Goal: Task Accomplishment & Management: Manage account settings

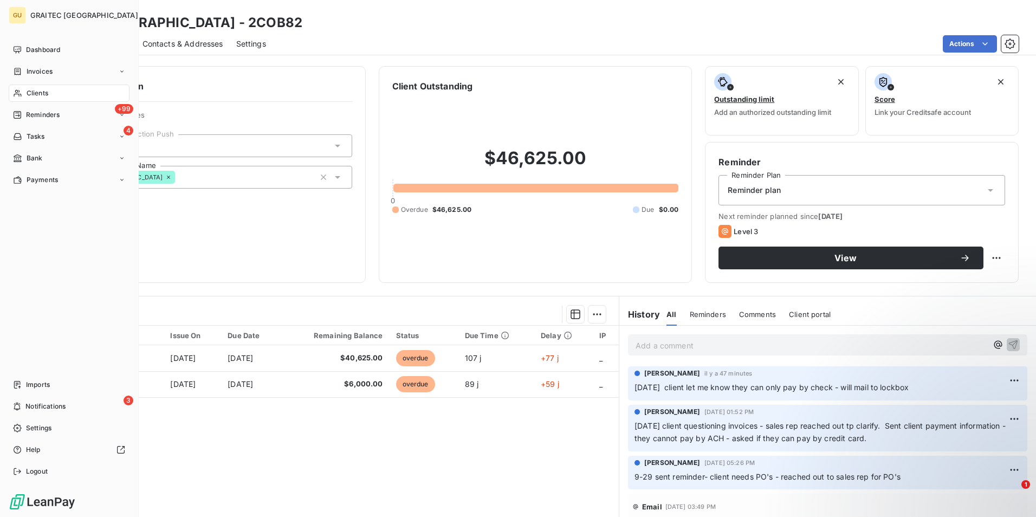
click at [43, 88] on span "Clients" at bounding box center [38, 93] width 22 height 10
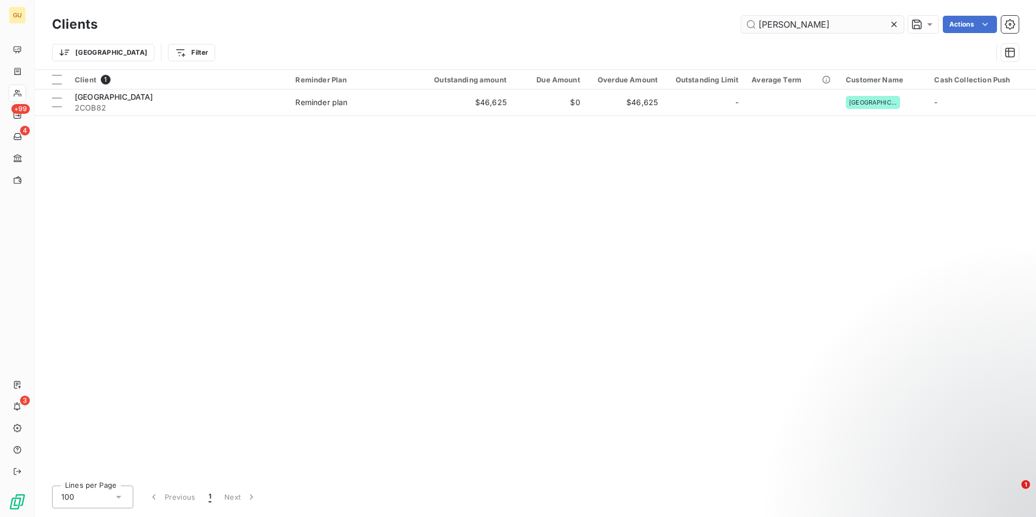
drag, startPoint x: 795, startPoint y: 30, endPoint x: 746, endPoint y: 29, distance: 48.8
click at [746, 29] on input "[PERSON_NAME]" at bounding box center [822, 24] width 163 height 17
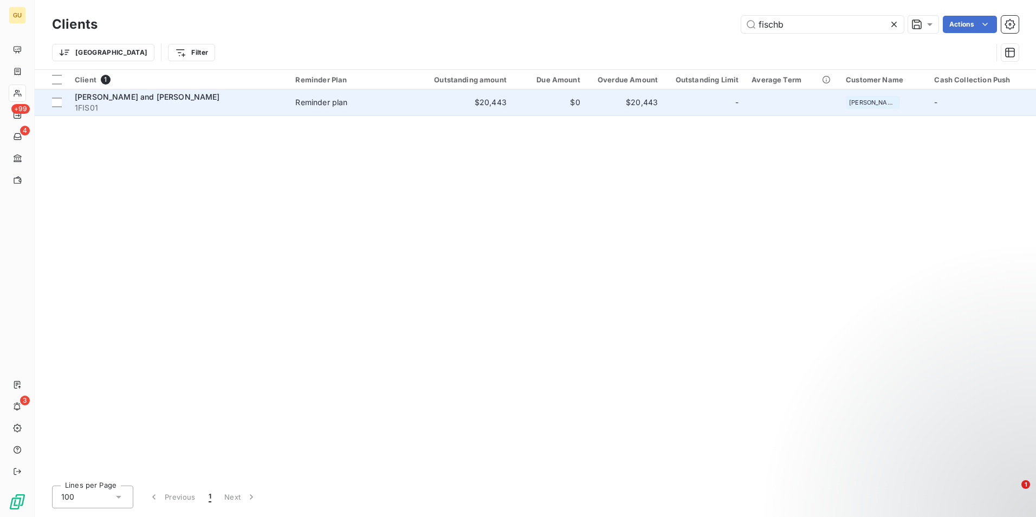
type input "fischb"
click at [130, 100] on span "[PERSON_NAME] and [PERSON_NAME]" at bounding box center [147, 96] width 145 height 9
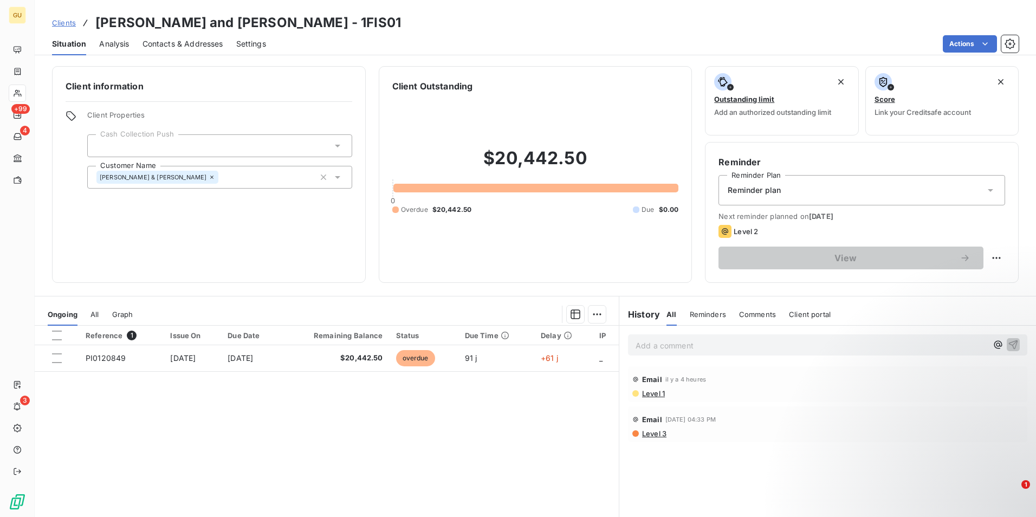
click at [741, 313] on span "Comments" at bounding box center [757, 314] width 37 height 9
click at [653, 342] on p "Add a comment ﻿" at bounding box center [812, 346] width 352 height 14
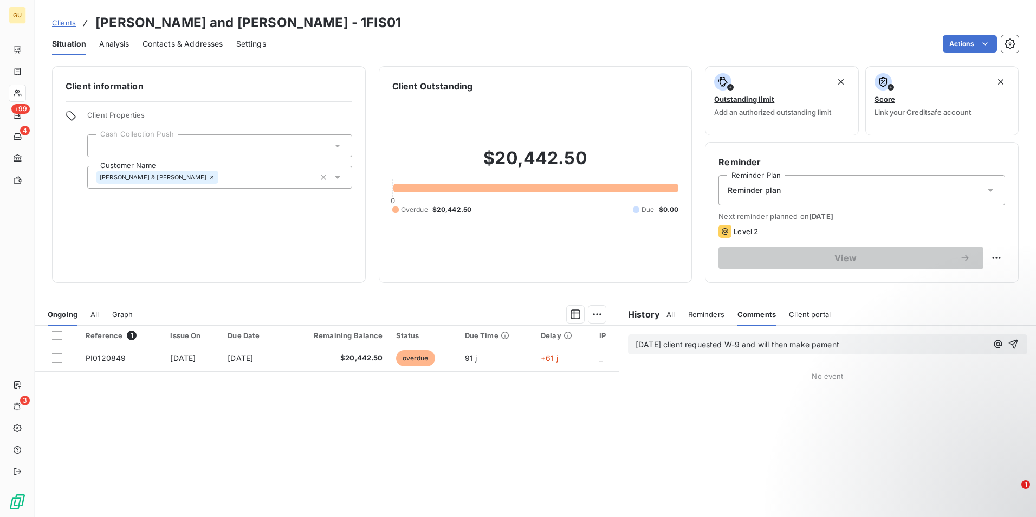
drag, startPoint x: 853, startPoint y: 336, endPoint x: 857, endPoint y: 344, distance: 9.0
click at [857, 344] on div "[DATE] client requested W-9 and will then make pament" at bounding box center [827, 344] width 399 height 20
click at [696, 346] on span "[DATE] client requested W-9 and will then make payment" at bounding box center [740, 344] width 208 height 9
click at [1008, 346] on icon "button" at bounding box center [1013, 344] width 11 height 11
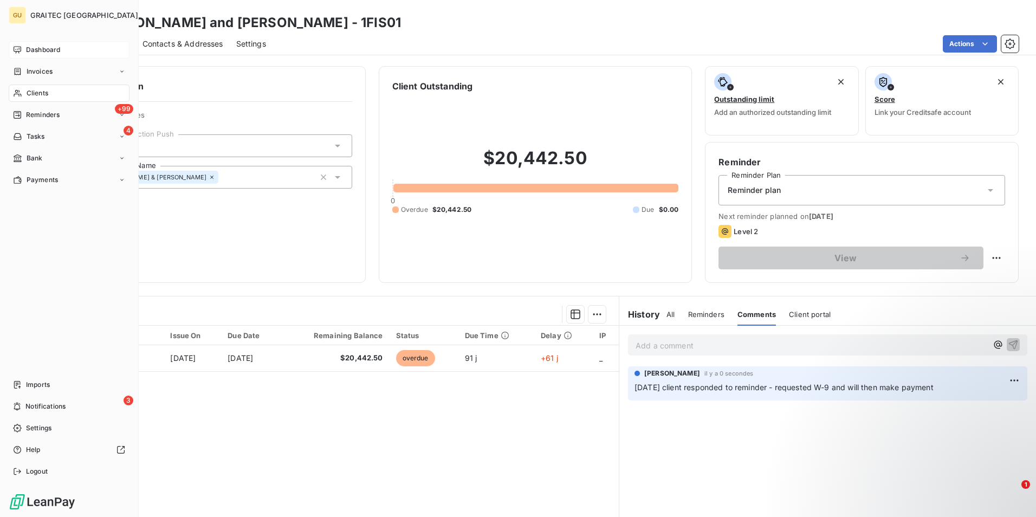
click at [57, 50] on span "Dashboard" at bounding box center [43, 50] width 34 height 10
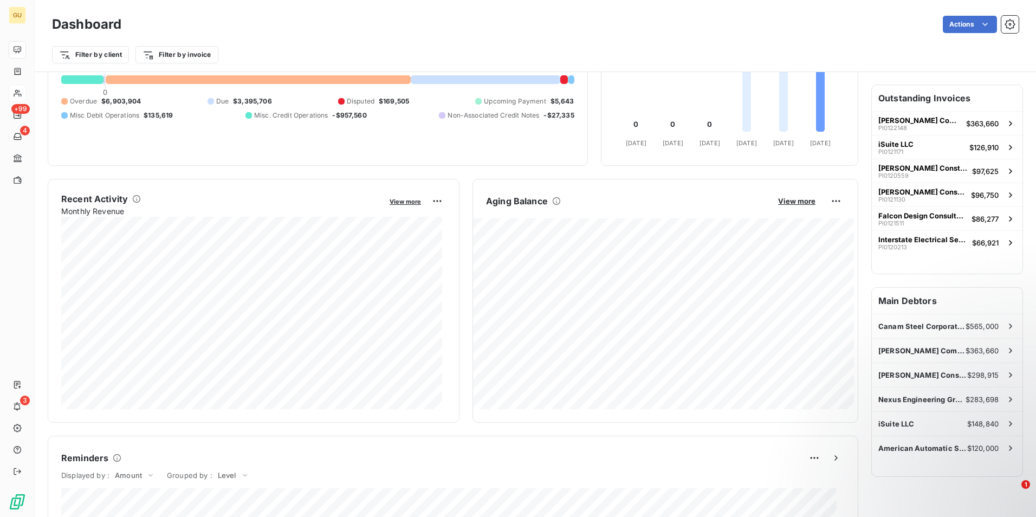
scroll to position [109, 0]
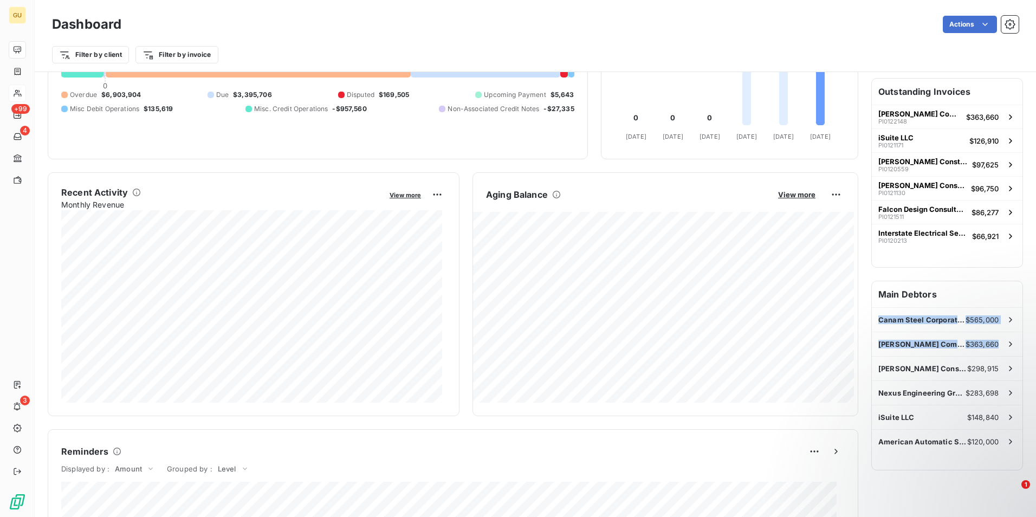
drag, startPoint x: 1025, startPoint y: 296, endPoint x: 1037, endPoint y: 323, distance: 29.4
click at [1035, 323] on html "GU +99 4 3 Dashboard Actions Filter by client Filter by invoice Client Outstand…" at bounding box center [518, 258] width 1036 height 517
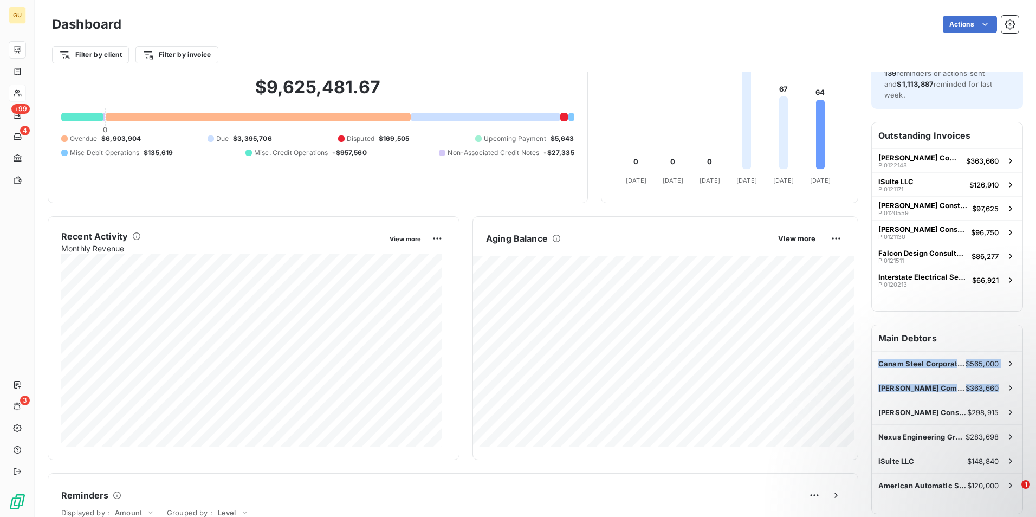
scroll to position [0, 0]
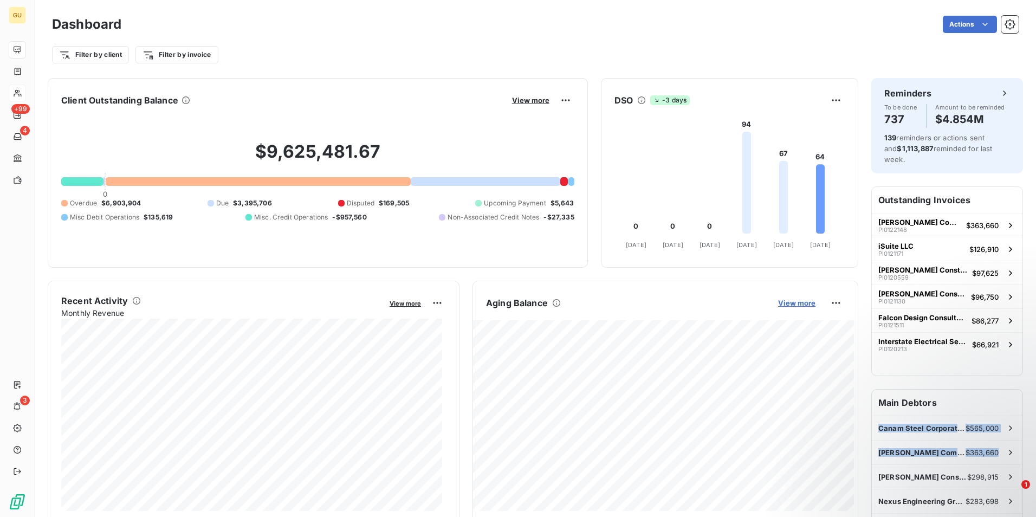
click at [786, 299] on span "View more" at bounding box center [796, 303] width 37 height 9
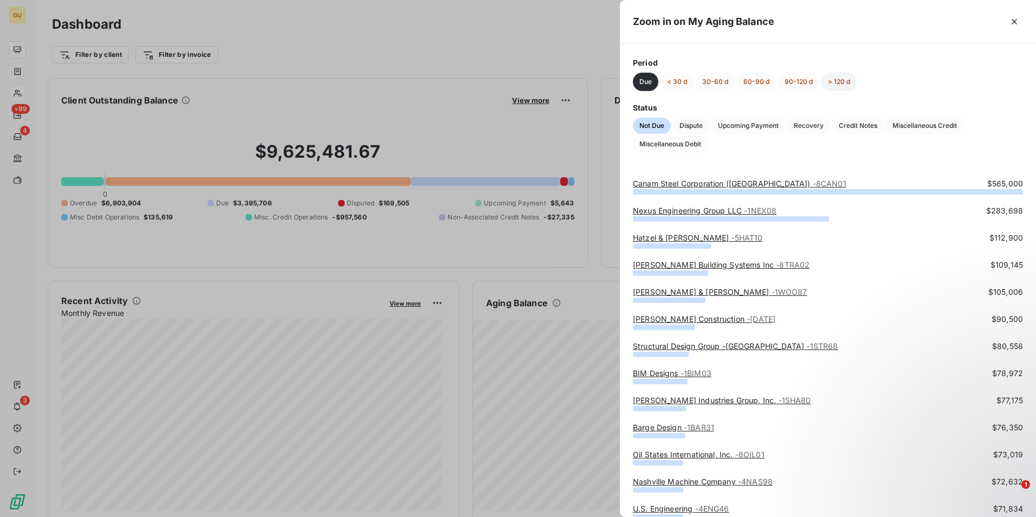
click at [834, 83] on button "> 120 d" at bounding box center [838, 82] width 35 height 18
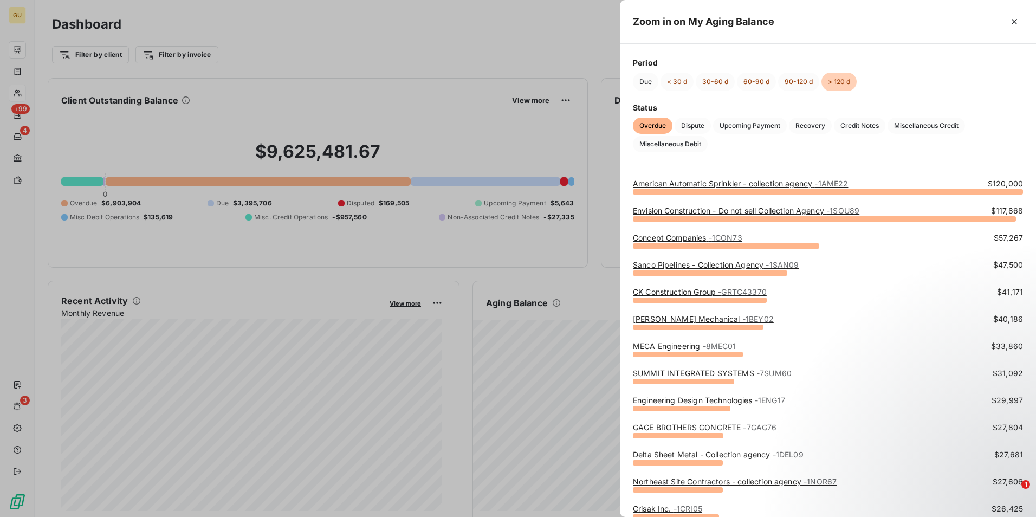
click at [543, 248] on div at bounding box center [518, 258] width 1036 height 517
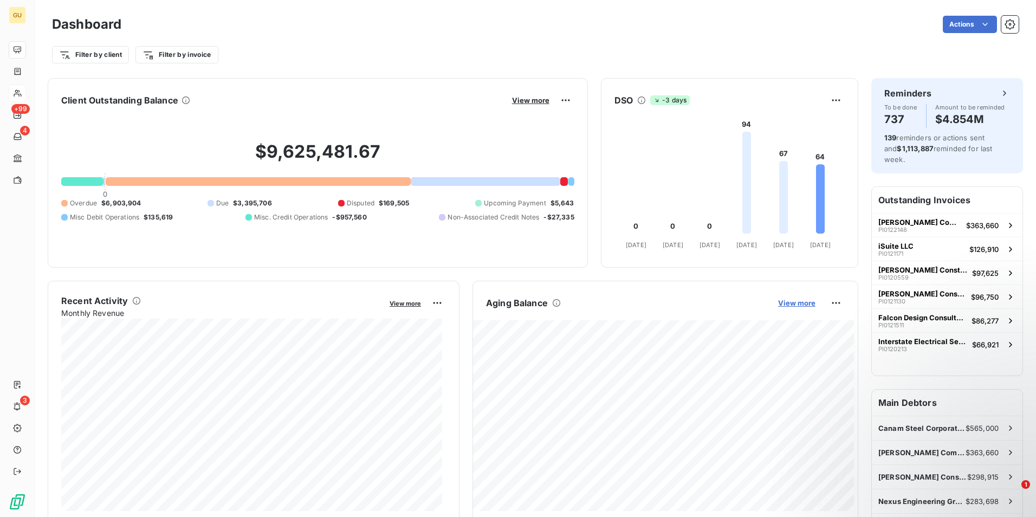
click at [793, 302] on span "View more" at bounding box center [796, 303] width 37 height 9
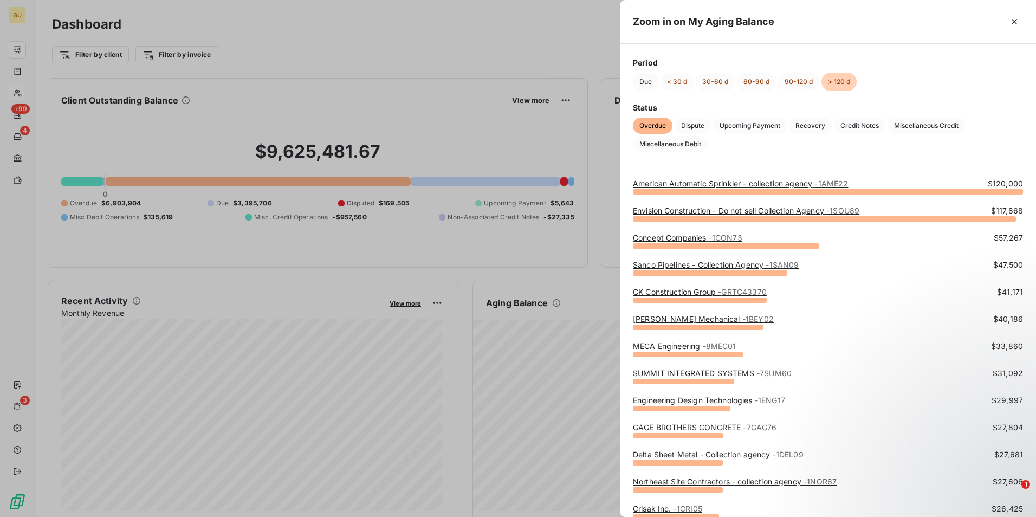
drag, startPoint x: 1013, startPoint y: 25, endPoint x: 1009, endPoint y: 33, distance: 8.0
click at [1013, 24] on icon "button" at bounding box center [1014, 21] width 11 height 11
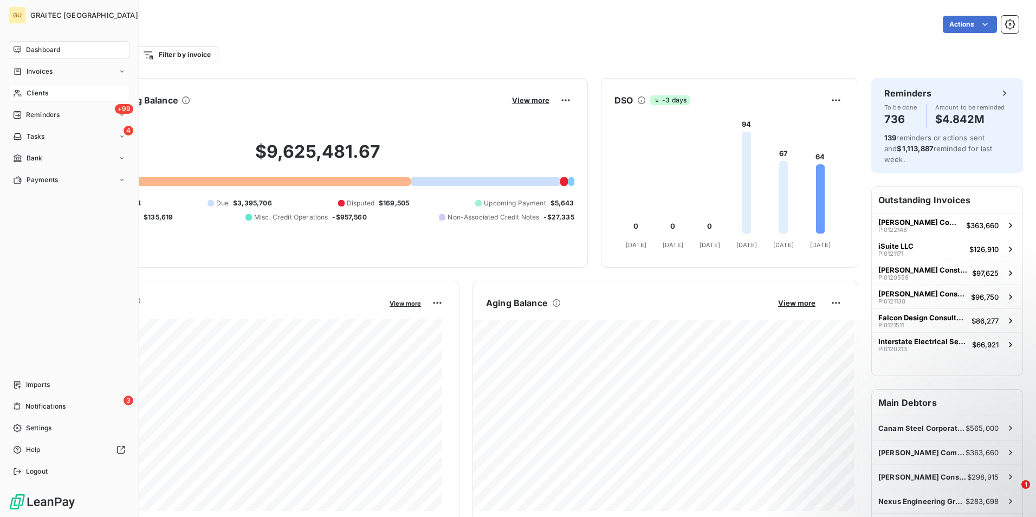
click at [55, 90] on div "Clients" at bounding box center [69, 93] width 121 height 17
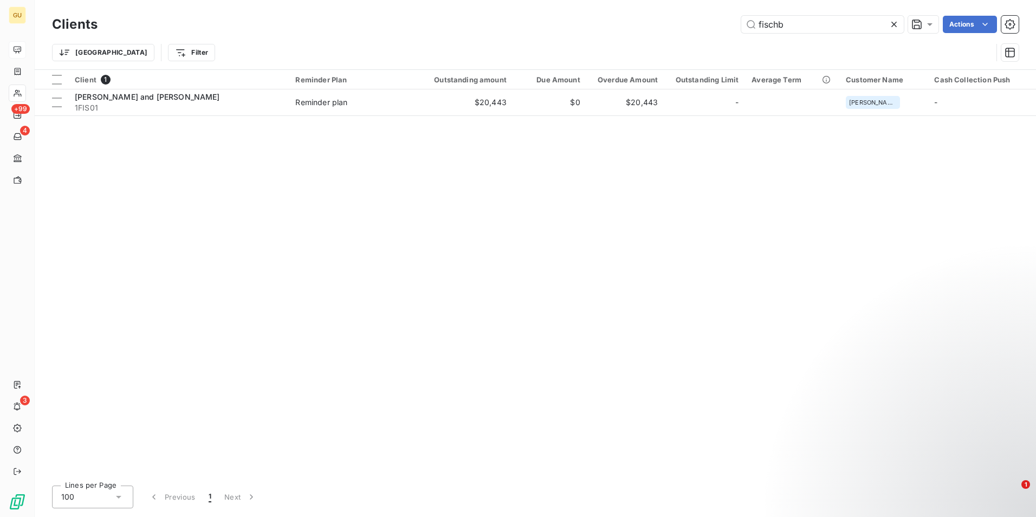
drag, startPoint x: 793, startPoint y: 21, endPoint x: 733, endPoint y: 25, distance: 60.3
click at [733, 25] on div "fischb Actions" at bounding box center [565, 24] width 908 height 17
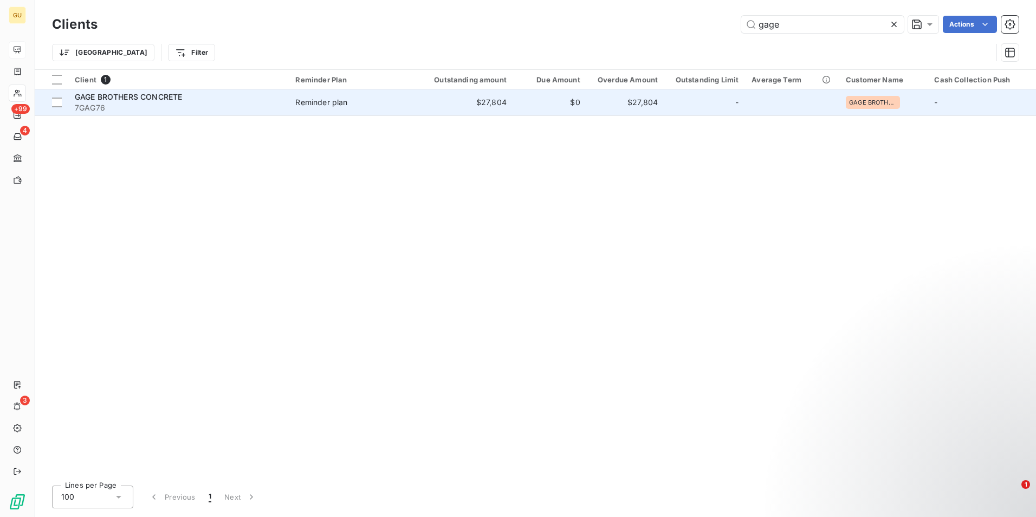
type input "gage"
click at [134, 96] on span "GAGE BROTHERS CONCRETE" at bounding box center [128, 96] width 107 height 9
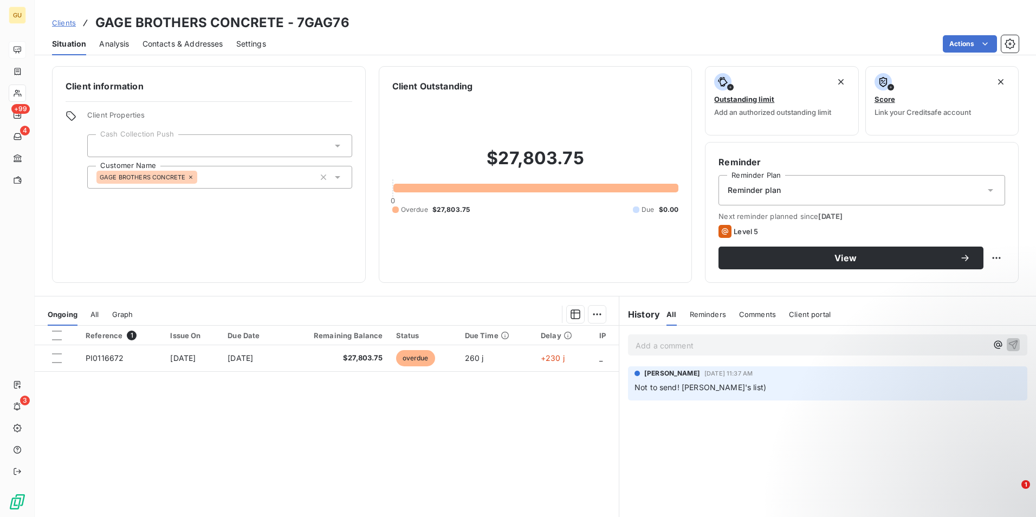
click at [666, 346] on p "Add a comment ﻿" at bounding box center [812, 346] width 352 height 14
click at [1009, 342] on icon "button" at bounding box center [1013, 344] width 9 height 9
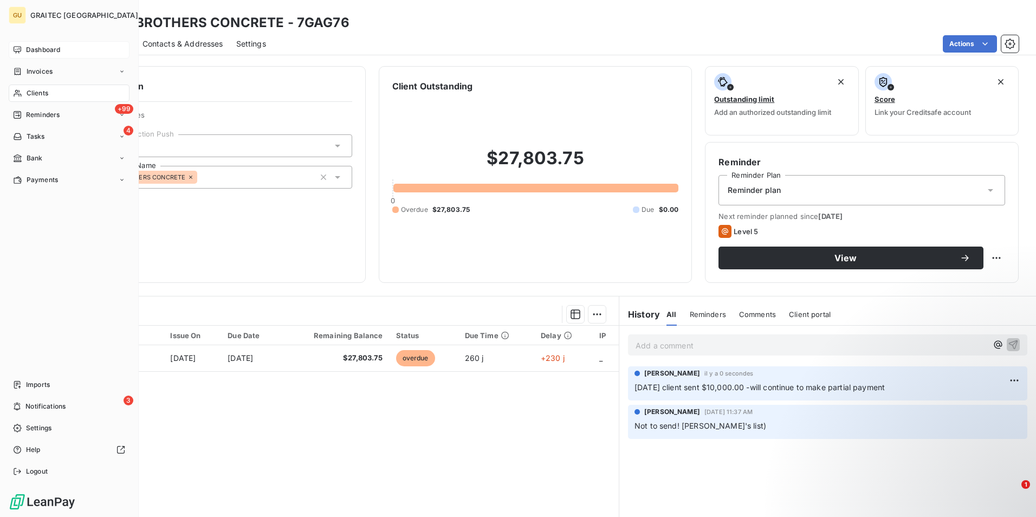
drag, startPoint x: 35, startPoint y: 50, endPoint x: 93, endPoint y: 53, distance: 58.0
click at [35, 49] on span "Dashboard" at bounding box center [43, 50] width 34 height 10
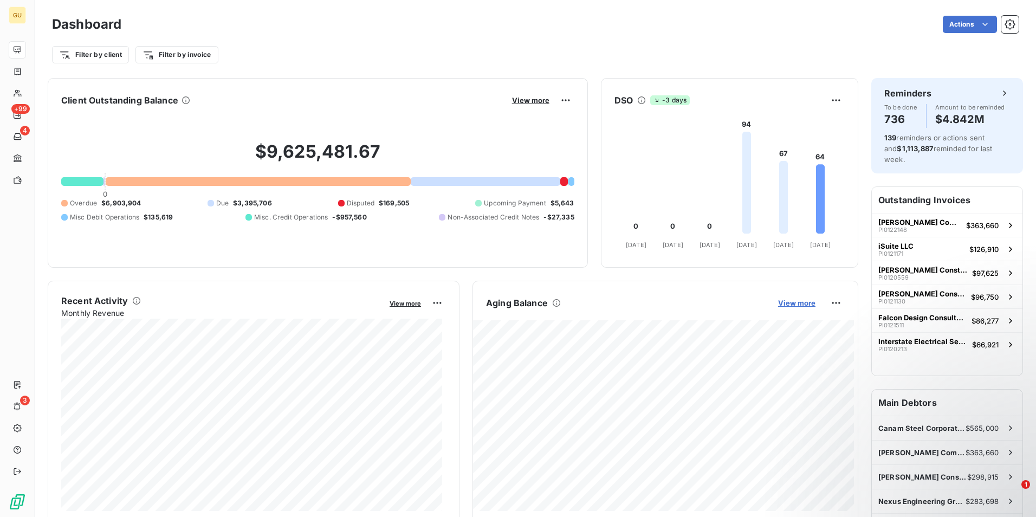
click at [786, 302] on span "View more" at bounding box center [796, 303] width 37 height 9
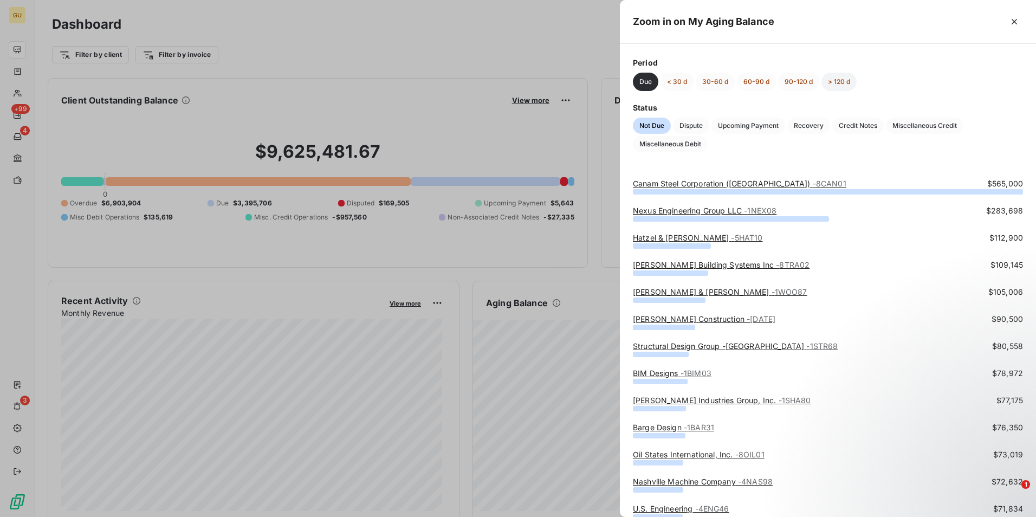
click at [839, 82] on button "> 120 d" at bounding box center [838, 82] width 35 height 18
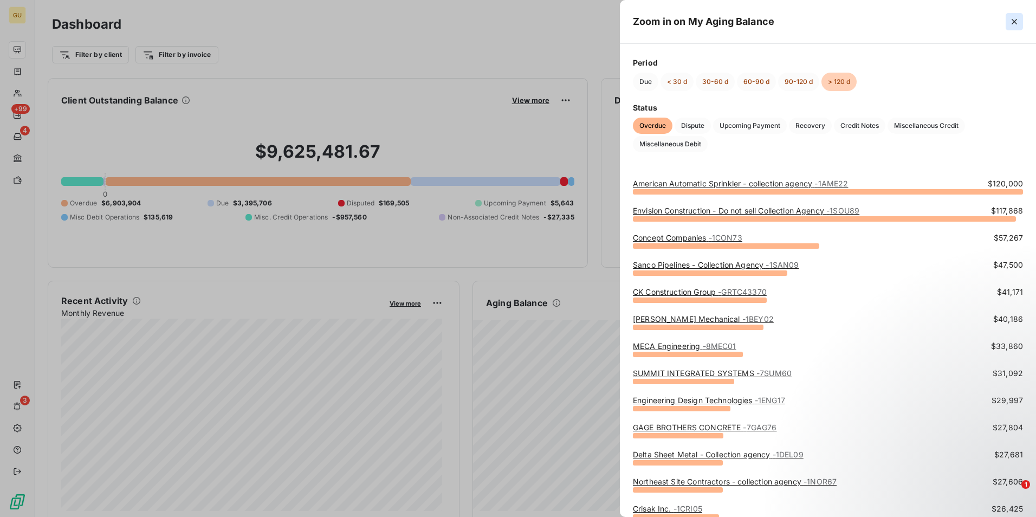
click at [1013, 23] on icon "button" at bounding box center [1014, 21] width 5 height 5
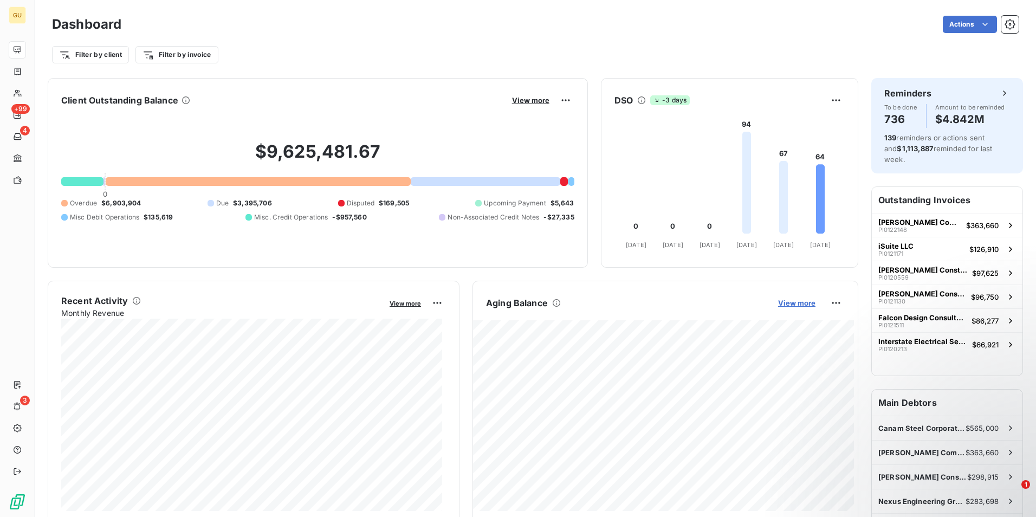
click at [783, 305] on span "View more" at bounding box center [796, 303] width 37 height 9
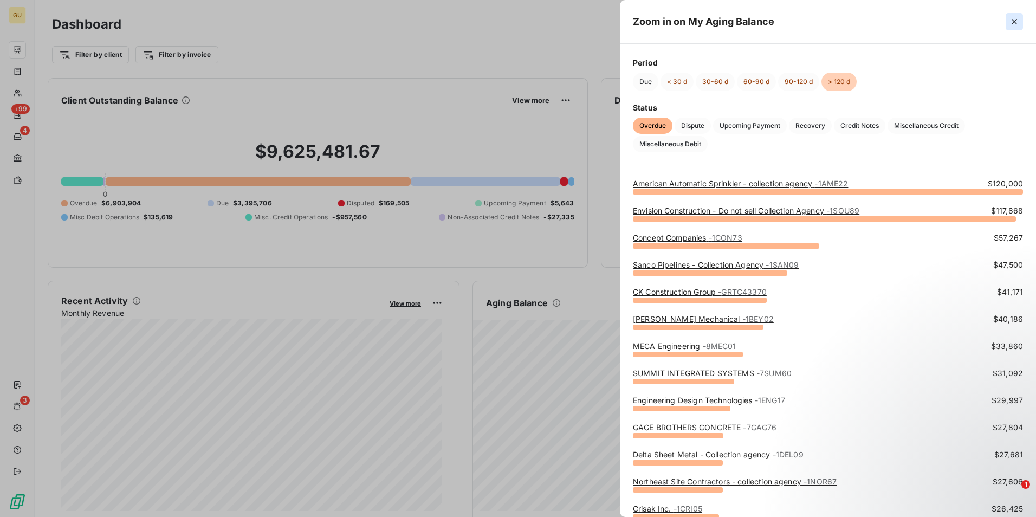
click at [1012, 20] on icon "button" at bounding box center [1014, 21] width 11 height 11
